Goal: Task Accomplishment & Management: Use online tool/utility

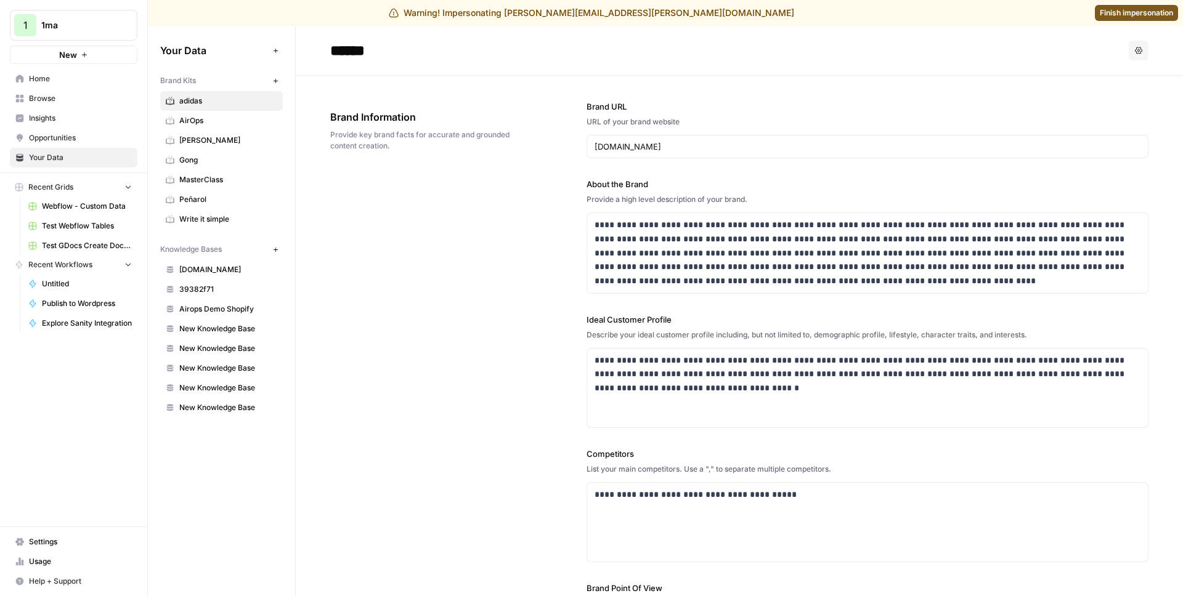
scroll to position [142, 0]
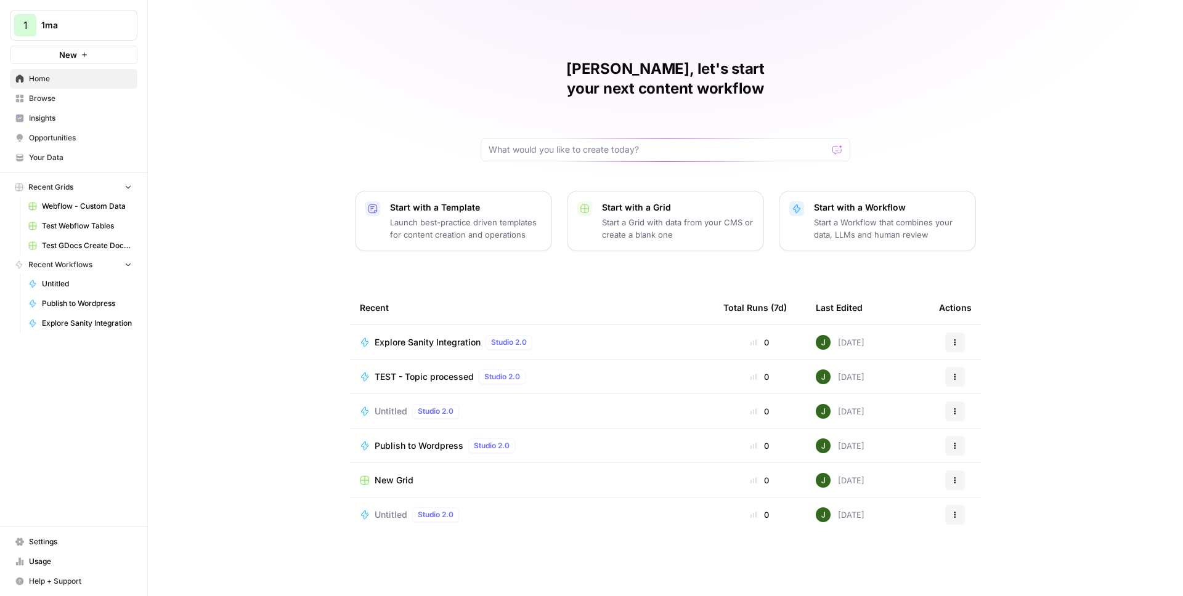
click at [126, 22] on icon "Workspace: 1ma" at bounding box center [126, 25] width 5 height 9
type input "adm"
click at [91, 92] on span "AirOps Administrative" at bounding box center [119, 92] width 163 height 12
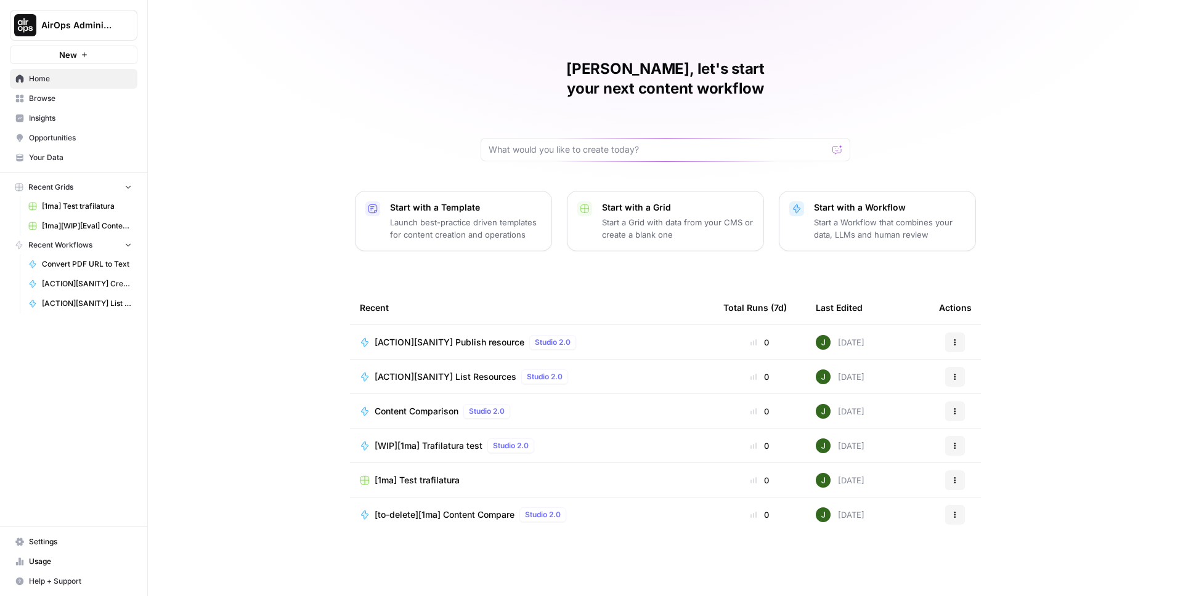
click at [89, 100] on span "Browse" at bounding box center [80, 98] width 103 height 11
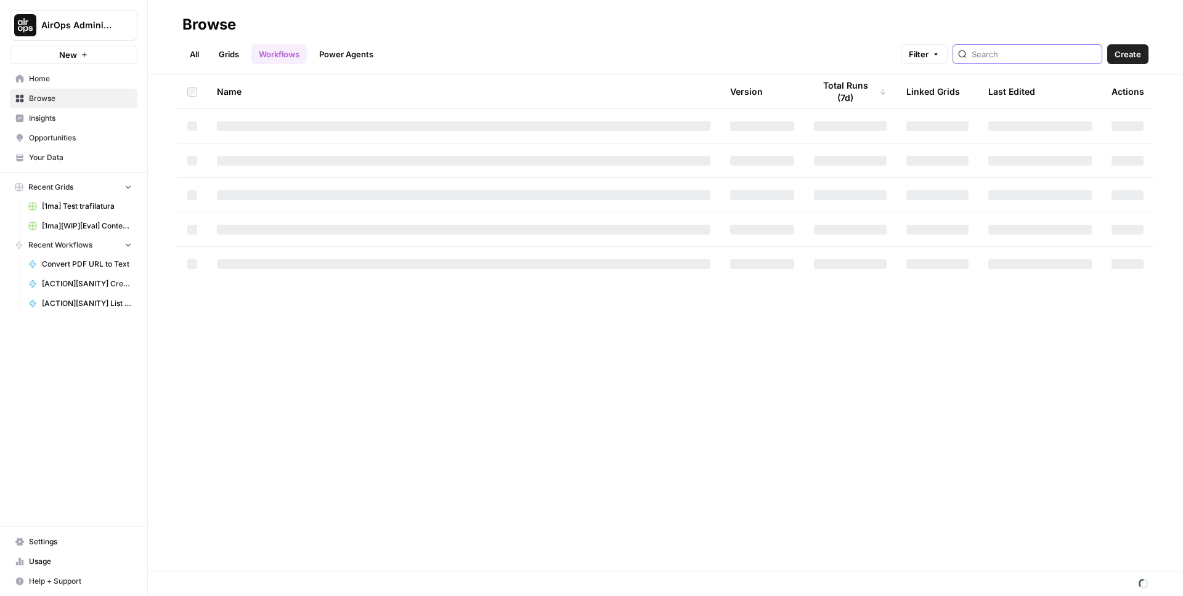
click at [1024, 56] on input "search" at bounding box center [1034, 54] width 125 height 12
type input "traf"
click at [84, 207] on span "[1ma] Test trafilatura" at bounding box center [87, 206] width 90 height 11
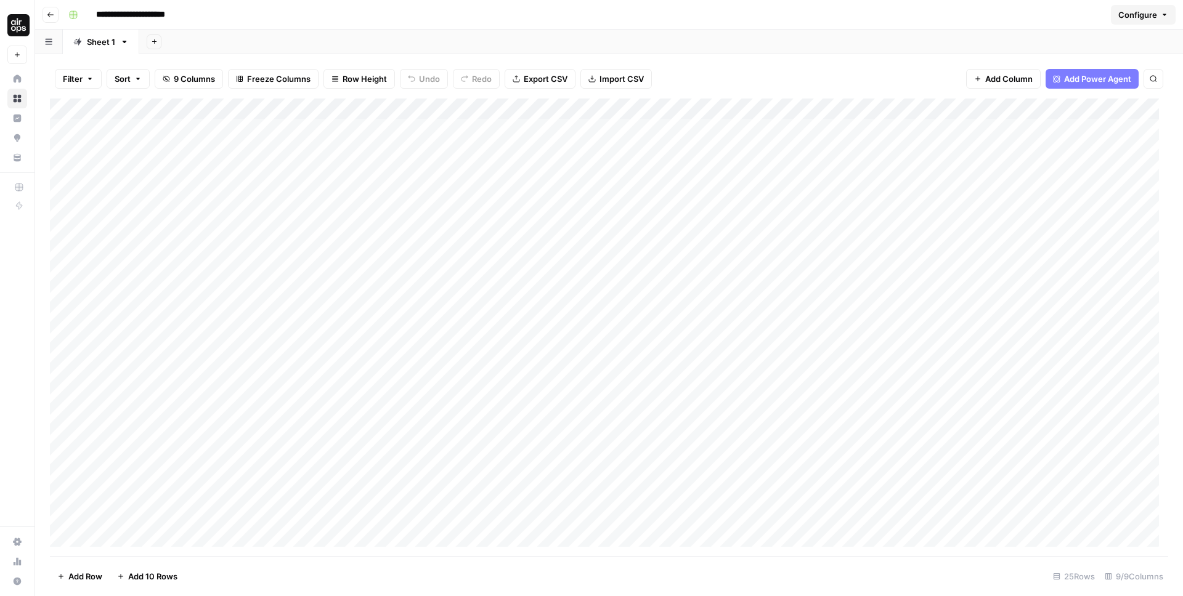
click at [509, 110] on div "Add Column" at bounding box center [609, 328] width 1118 height 458
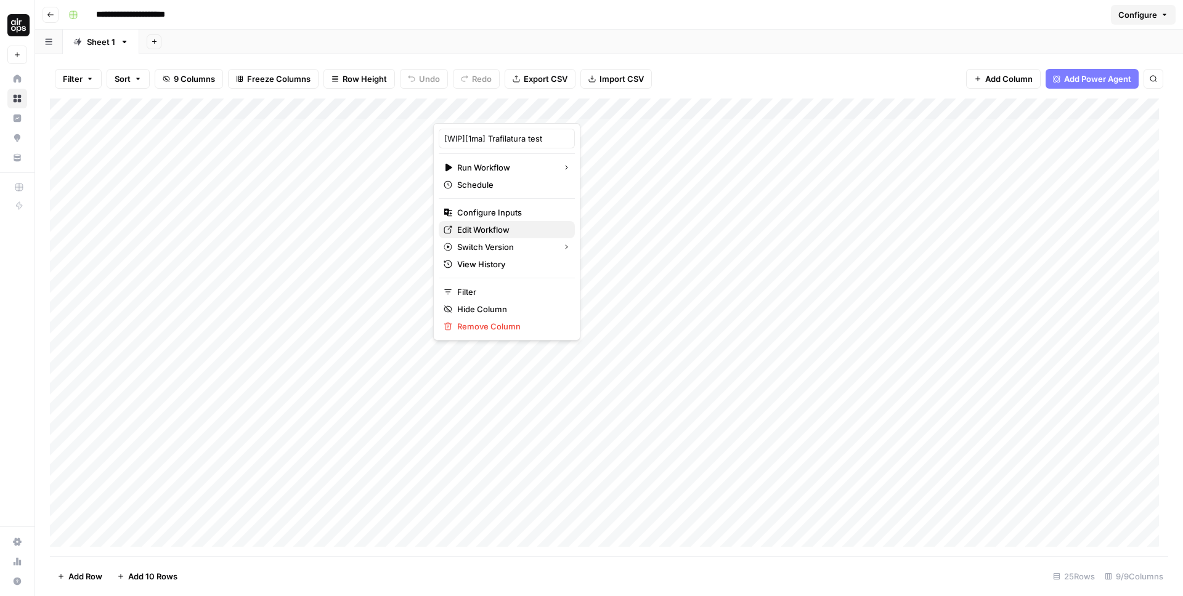
click at [487, 229] on span "Edit Workflow" at bounding box center [511, 230] width 108 height 12
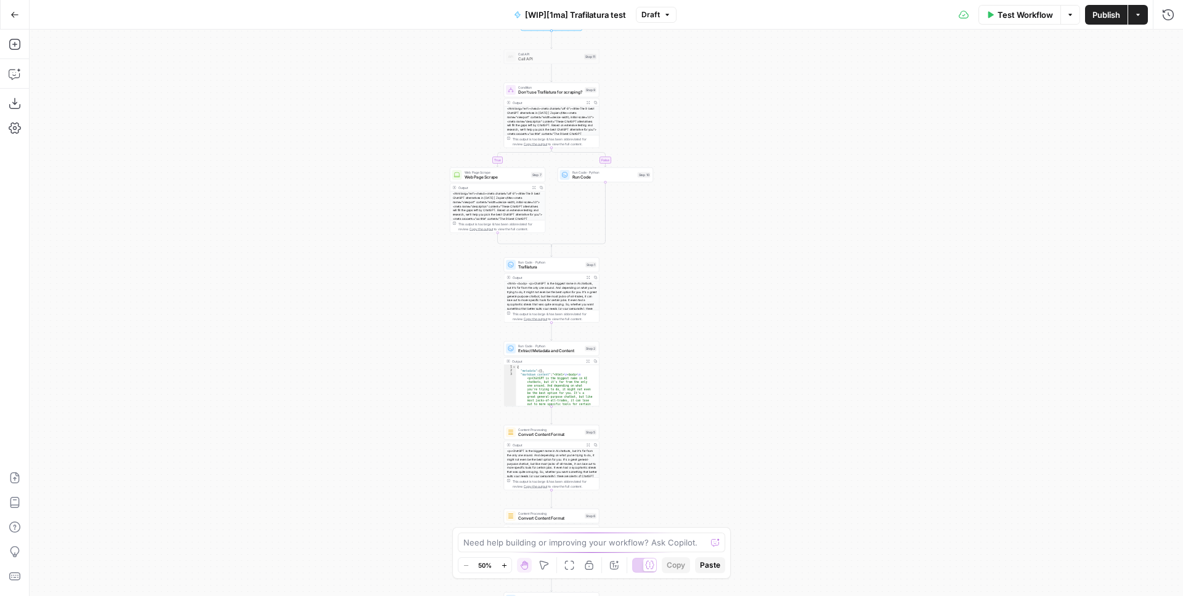
drag, startPoint x: 820, startPoint y: 208, endPoint x: 765, endPoint y: 249, distance: 68.3
click at [765, 249] on div "true false Workflow Set Inputs Inputs Call API Call API Step 11 Condition Don't…" at bounding box center [607, 313] width 1154 height 567
click at [542, 266] on span "Trafilatura" at bounding box center [550, 267] width 65 height 6
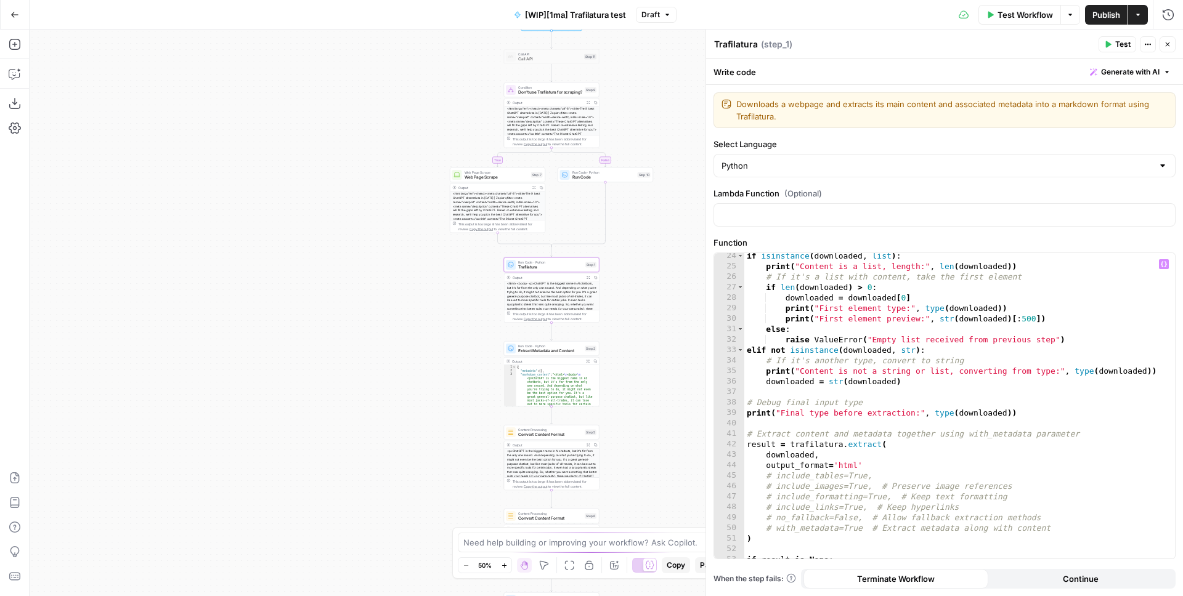
scroll to position [291, 0]
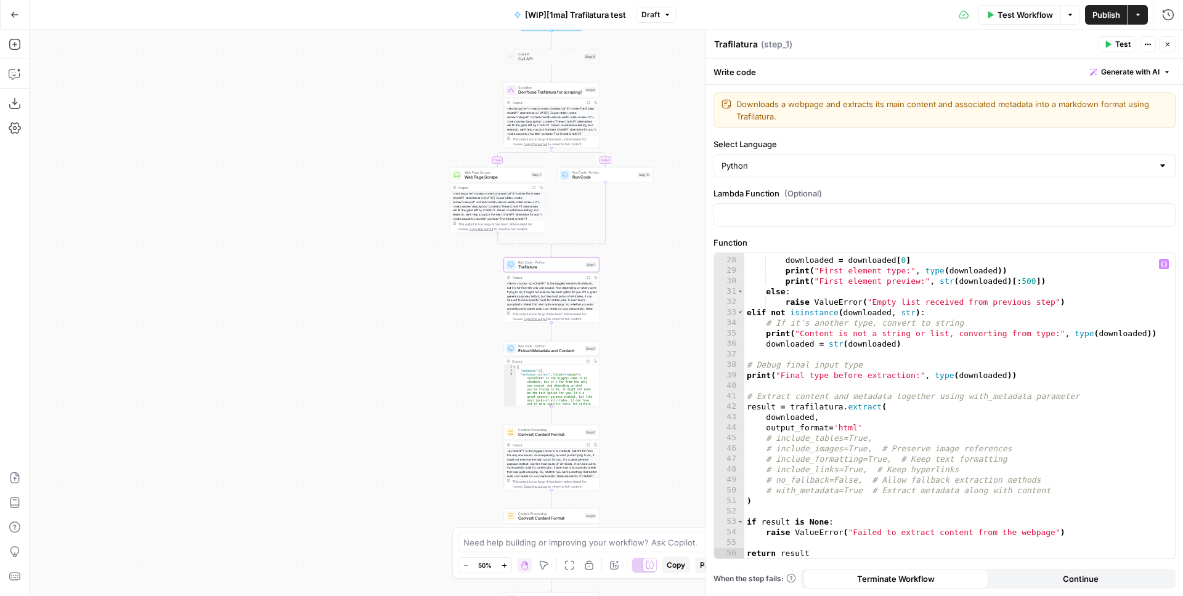
type textarea "**********"
click at [824, 407] on div "if len ( downloaded ) > 0 : downloaded = downloaded [ 0 ] print ( "First elemen…" at bounding box center [954, 408] width 421 height 327
click at [876, 405] on div "if len ( downloaded ) > 0 : downloaded = downloaded [ 0 ] print ( "First elemen…" at bounding box center [954, 408] width 421 height 327
